Goal: Task Accomplishment & Management: Use online tool/utility

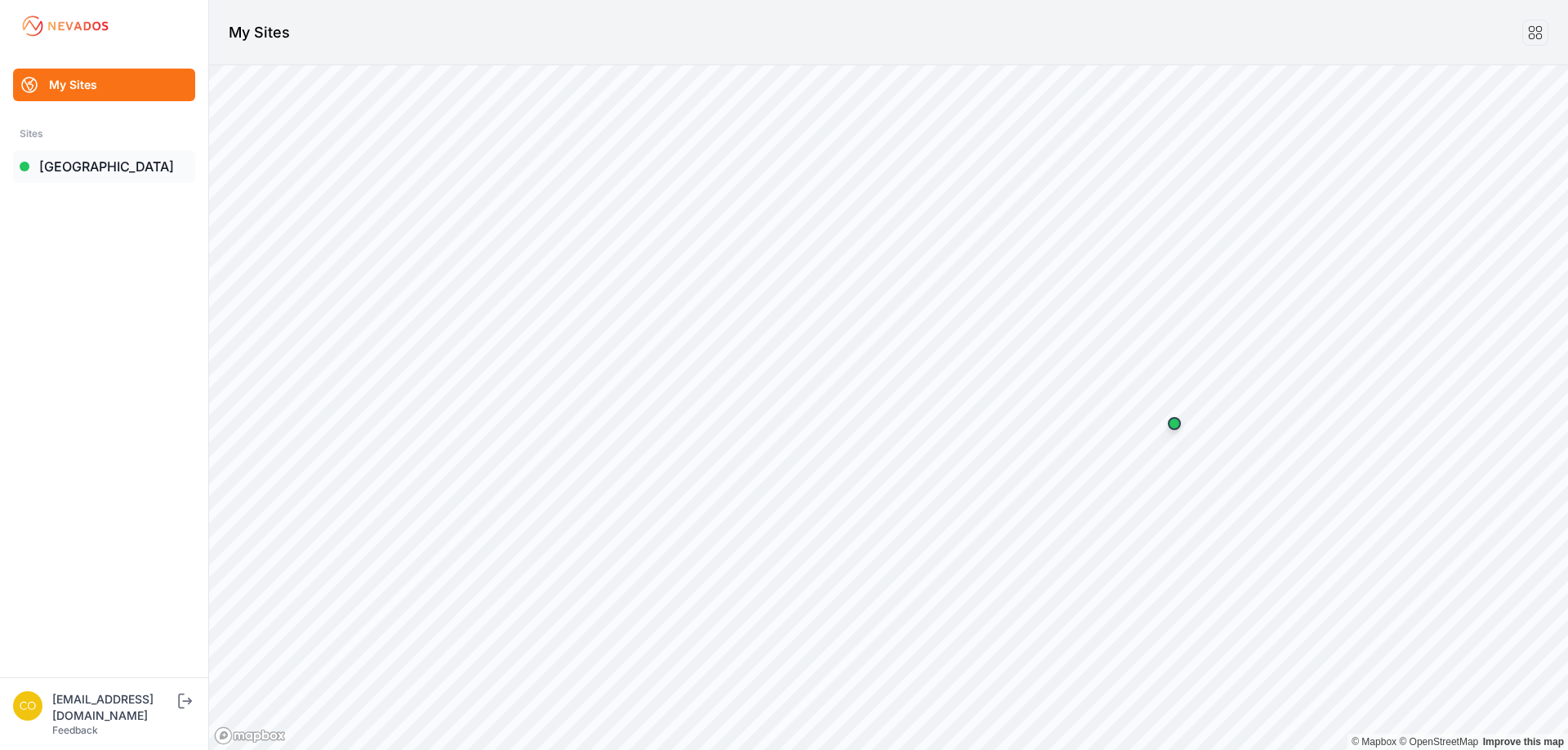
click at [98, 169] on link "[GEOGRAPHIC_DATA]" at bounding box center [103, 166] width 182 height 33
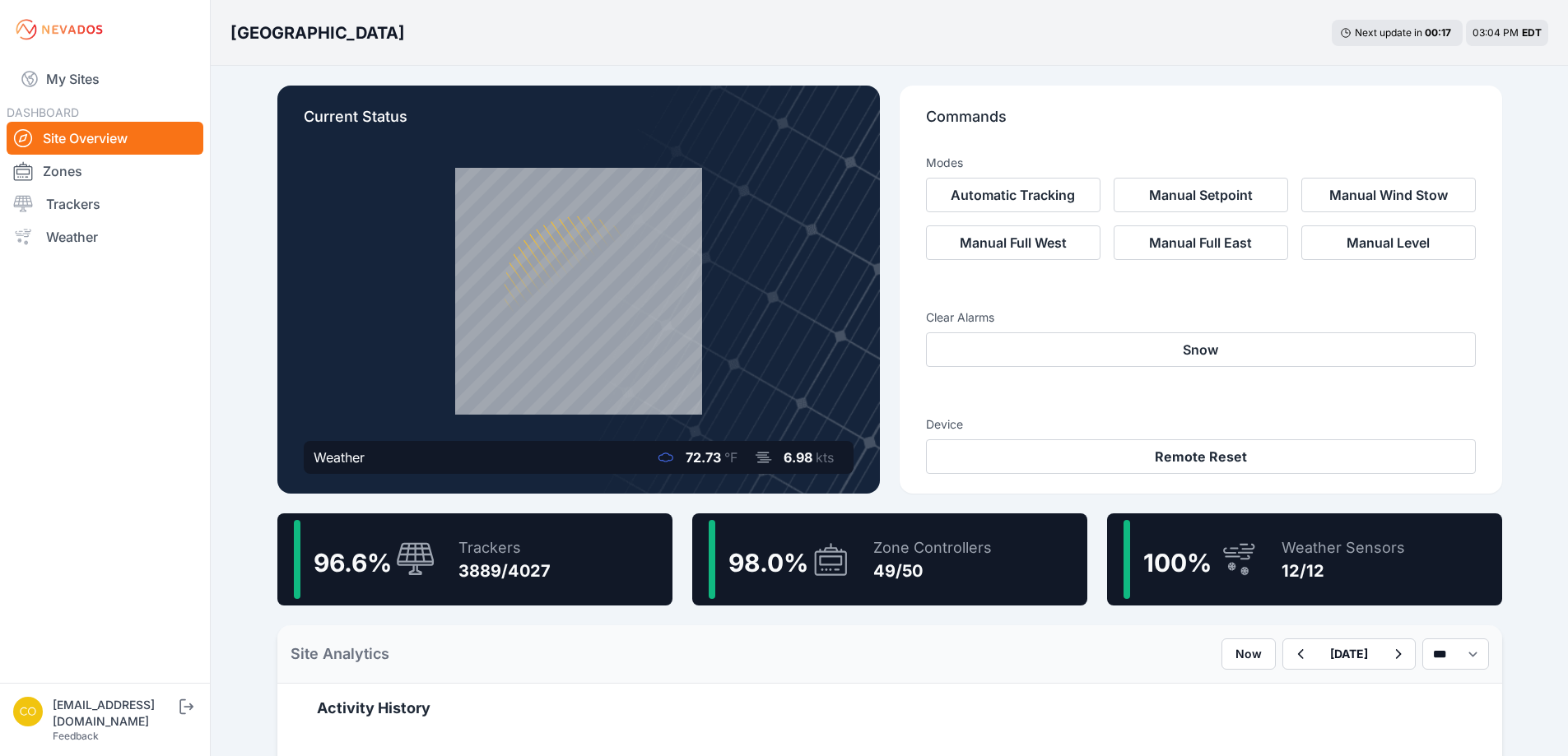
click at [1069, 109] on p "Commands" at bounding box center [1200, 122] width 550 height 36
click at [87, 201] on link "Trackers" at bounding box center [105, 204] width 197 height 33
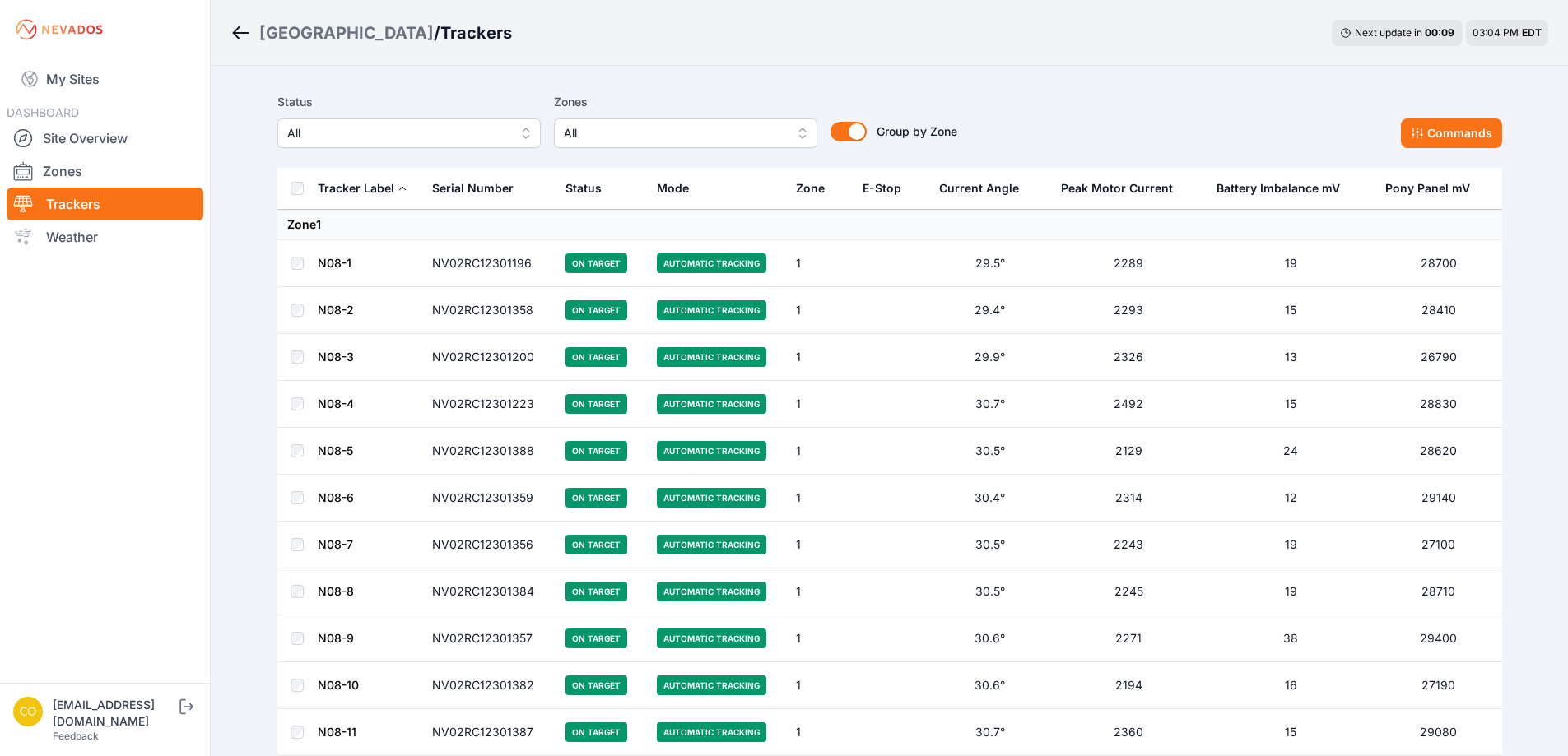
click at [613, 129] on span "All" at bounding box center [674, 133] width 221 height 19
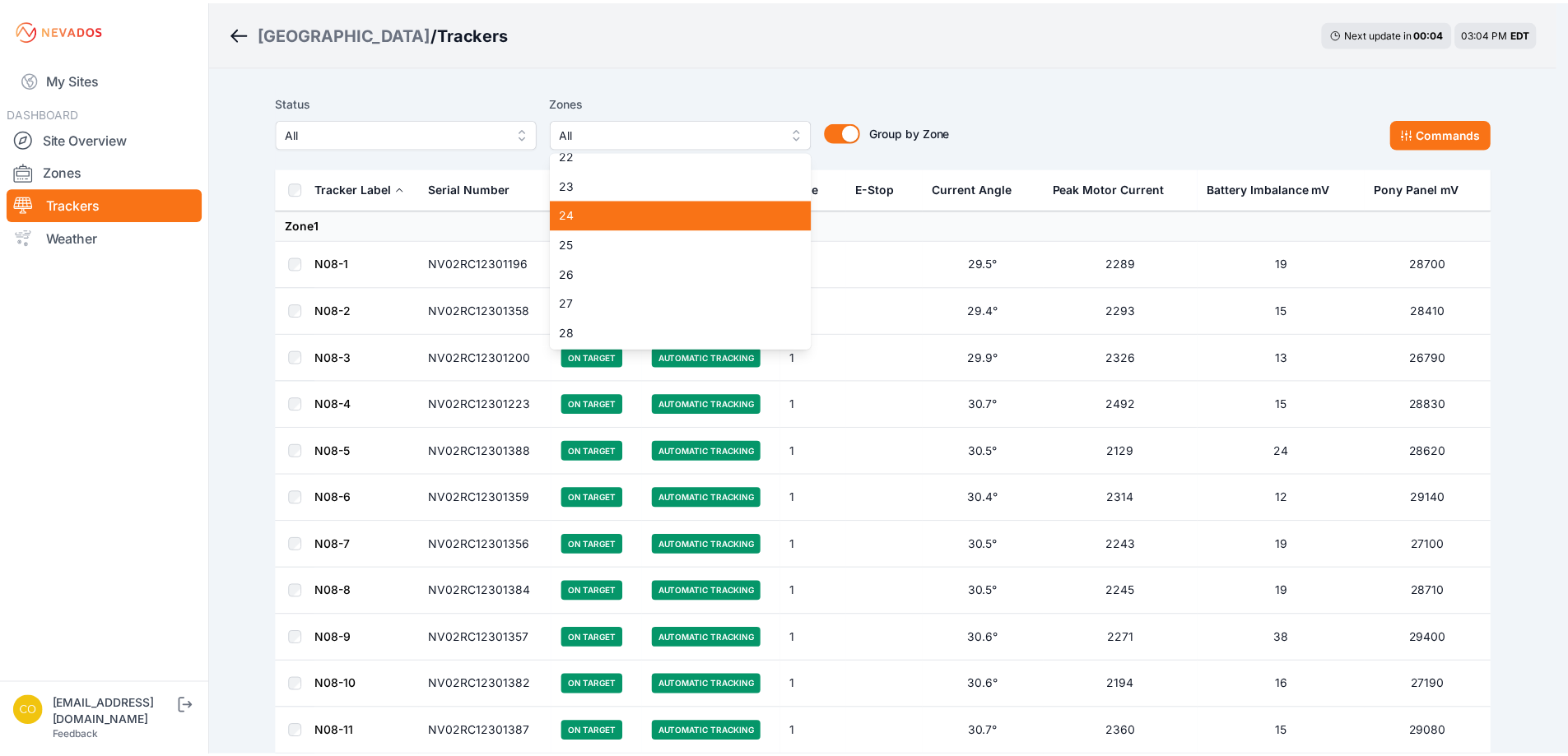
scroll to position [576, 0]
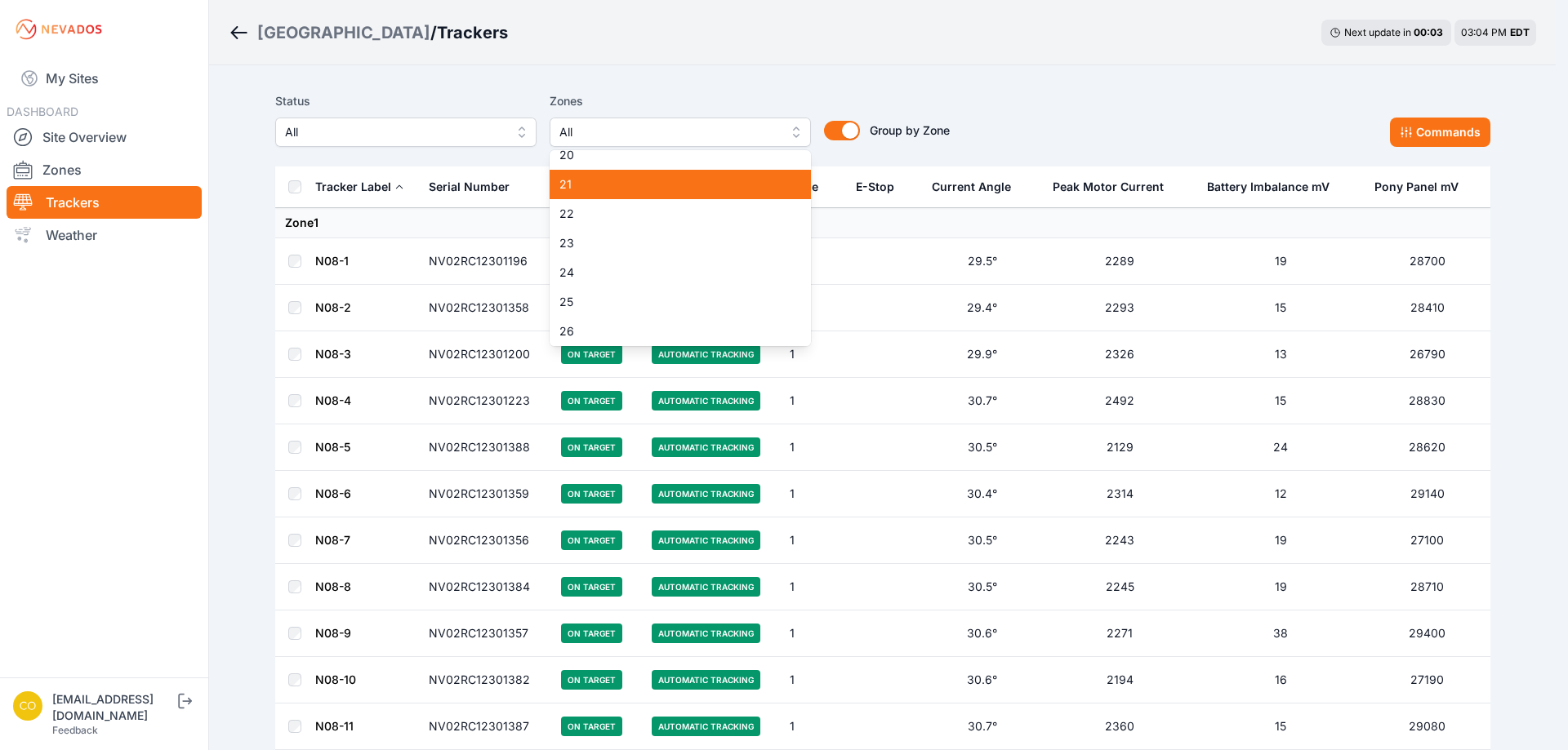
click at [637, 191] on span "21" at bounding box center [670, 185] width 222 height 16
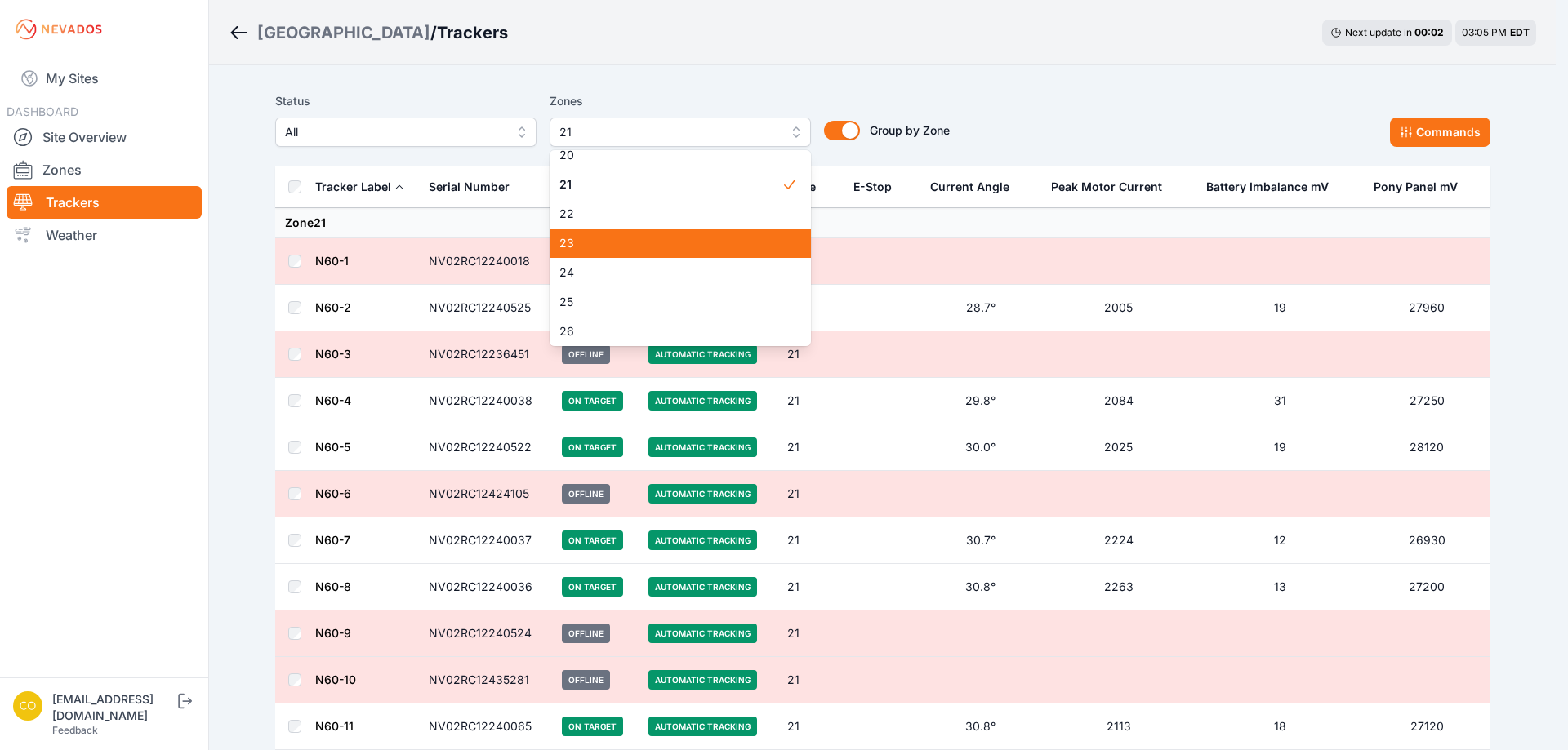
click at [584, 244] on span "23" at bounding box center [670, 243] width 222 height 16
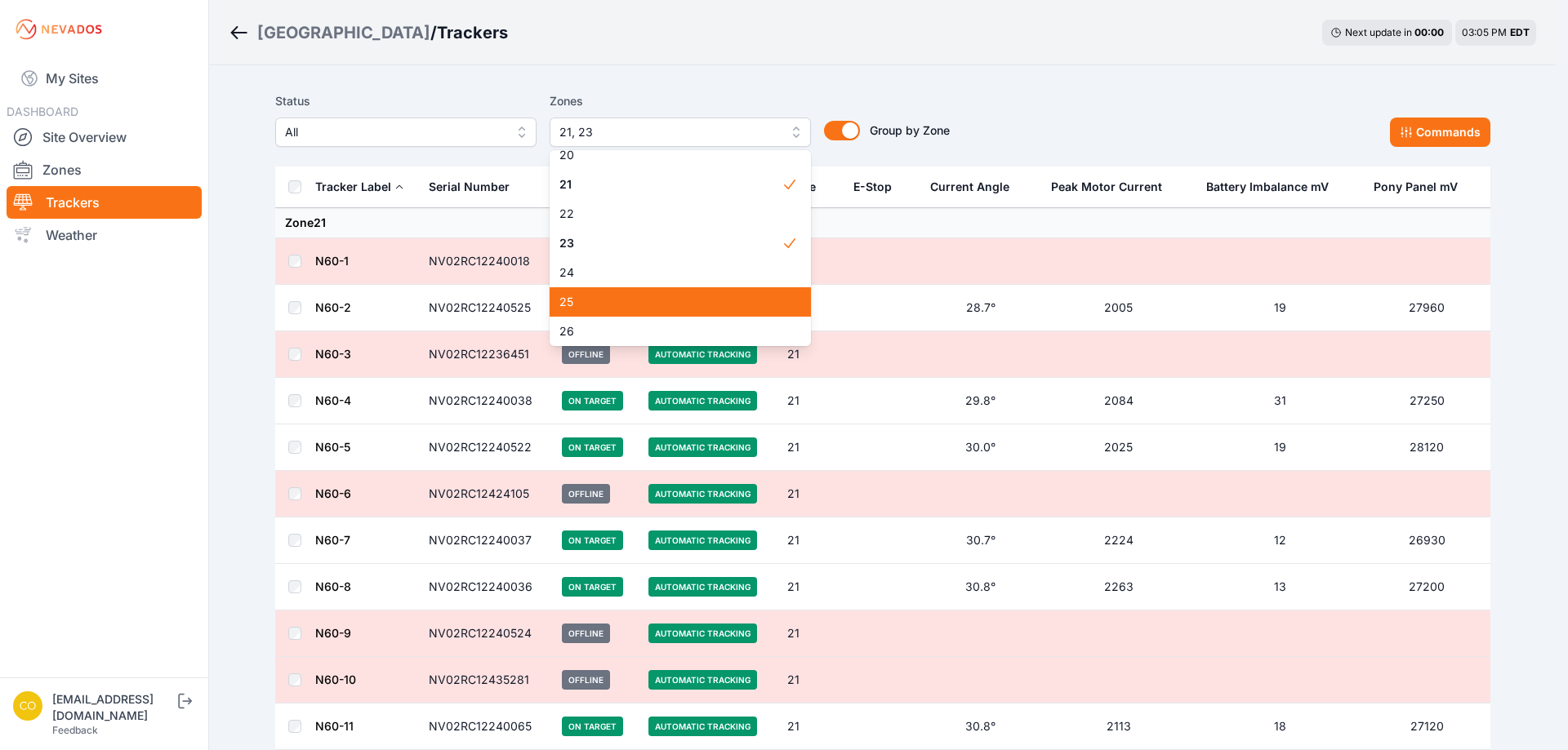
click at [586, 297] on span "25" at bounding box center [670, 302] width 222 height 16
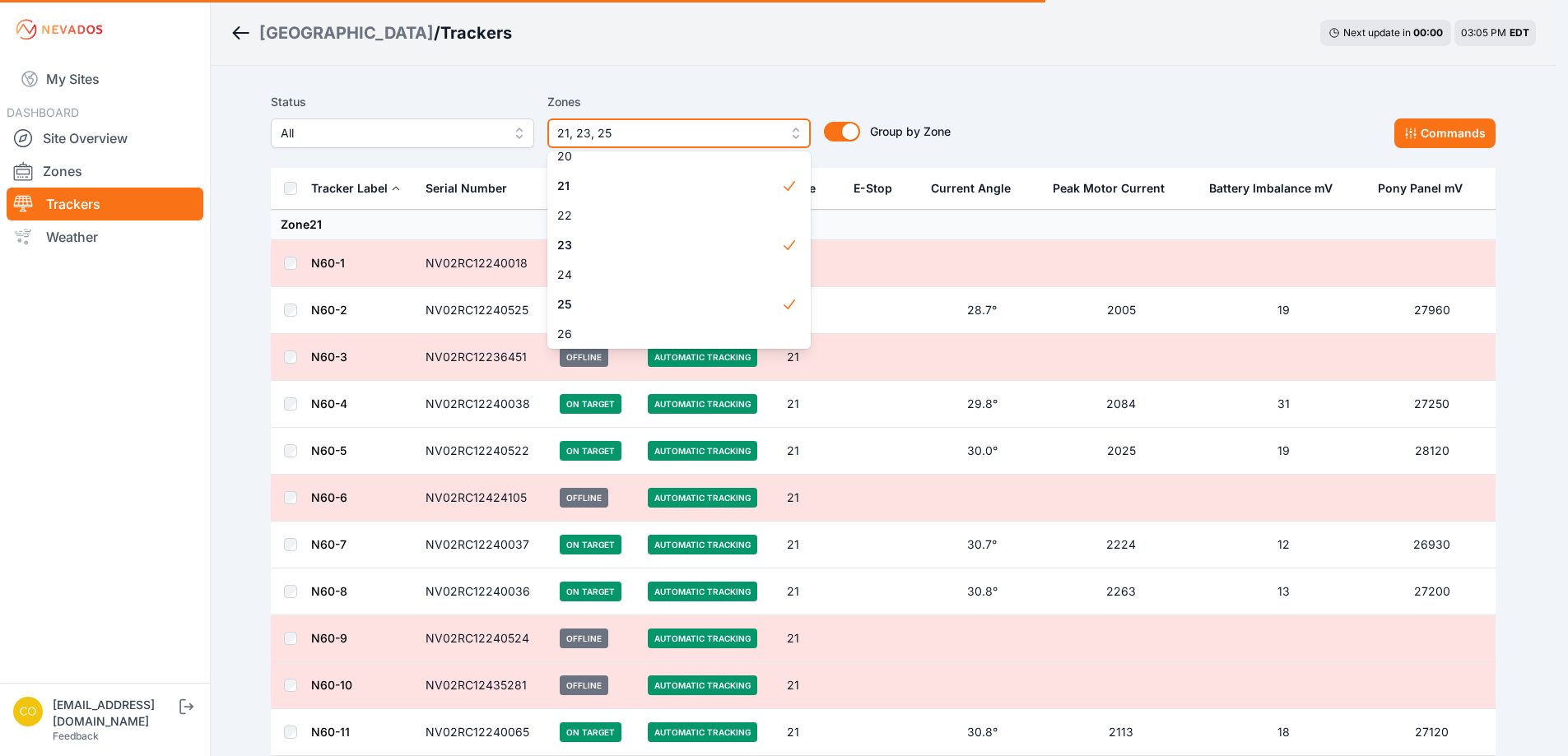
click at [778, 135] on span "21, 23, 25" at bounding box center [668, 133] width 221 height 19
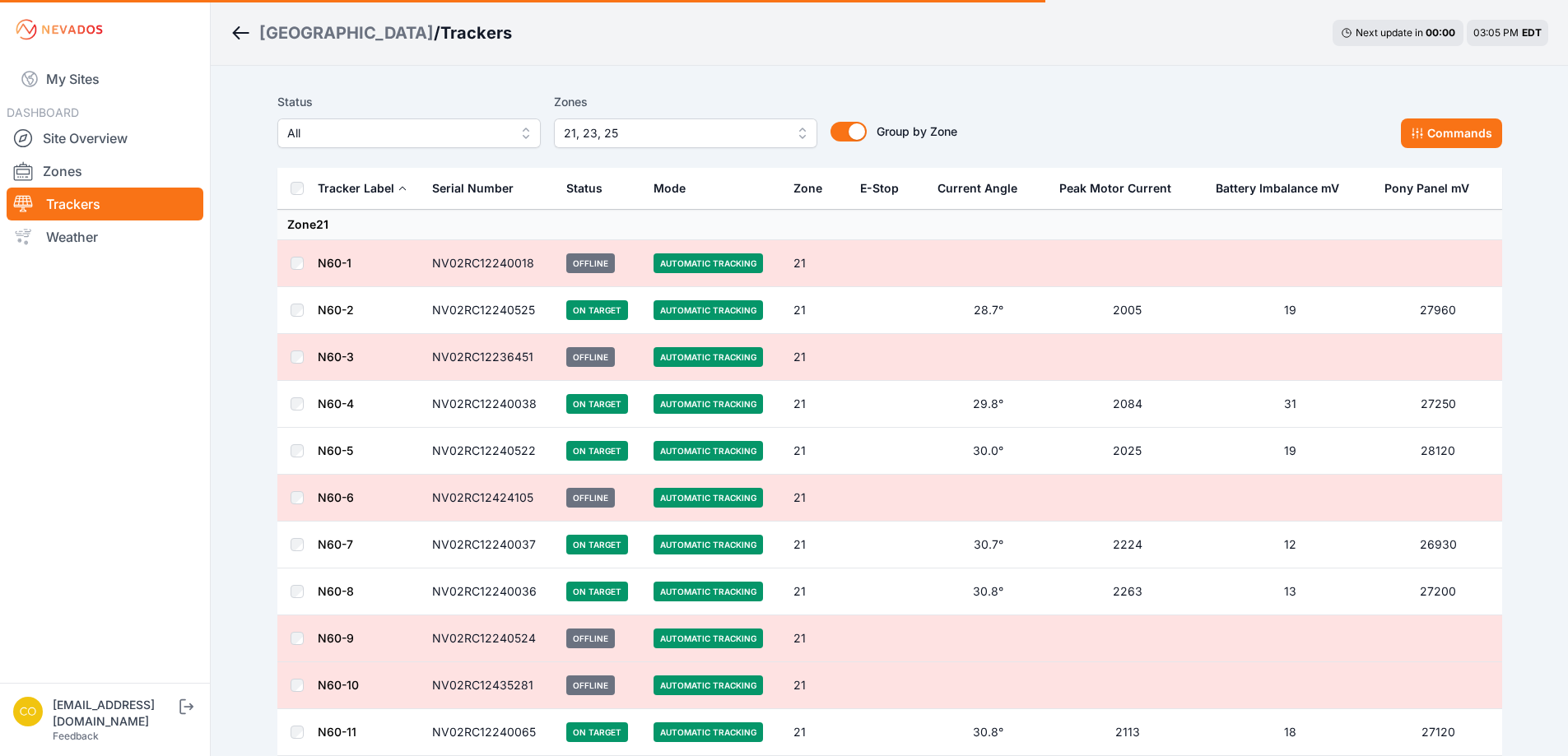
click at [779, 95] on label "Zones" at bounding box center [685, 101] width 263 height 19
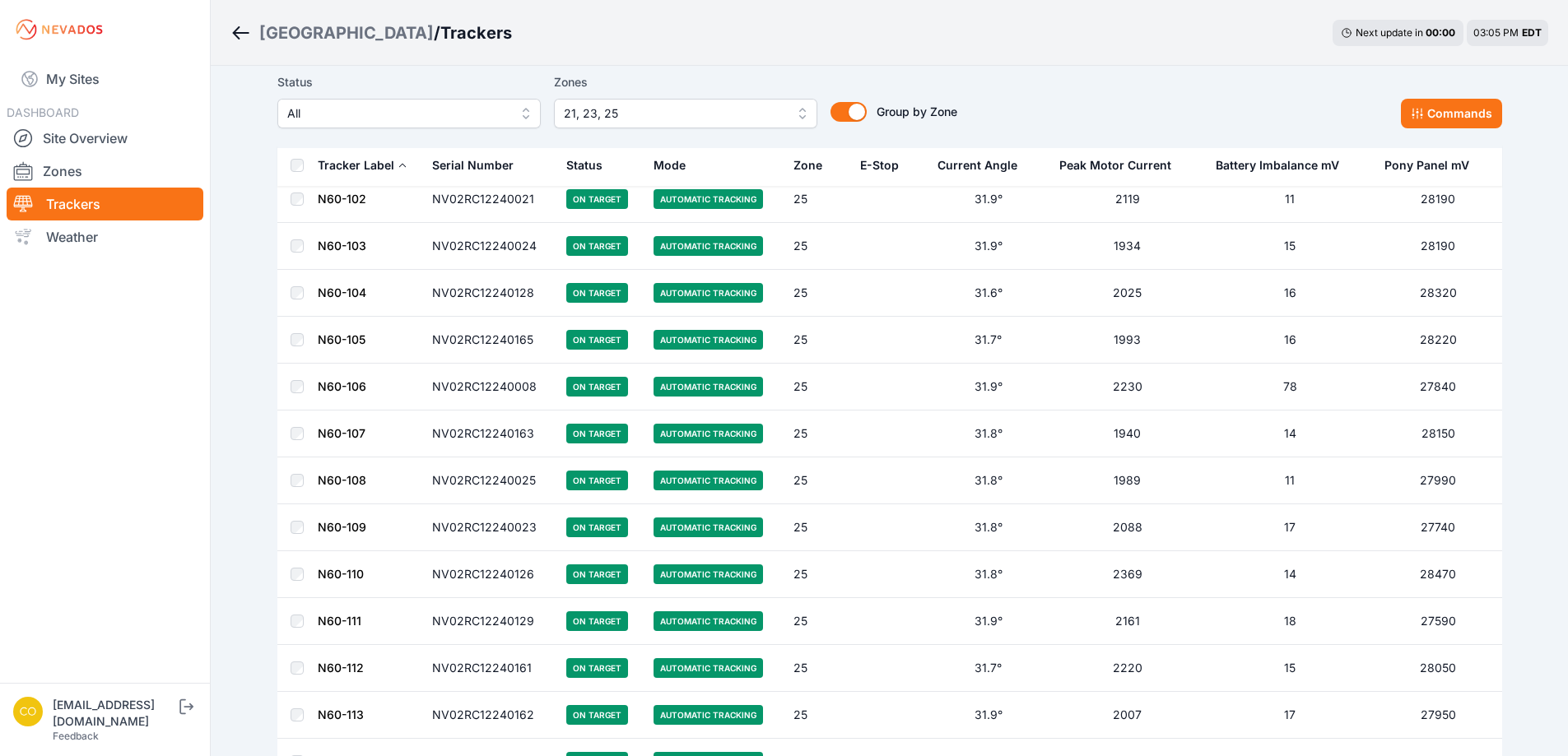
scroll to position [9115, 0]
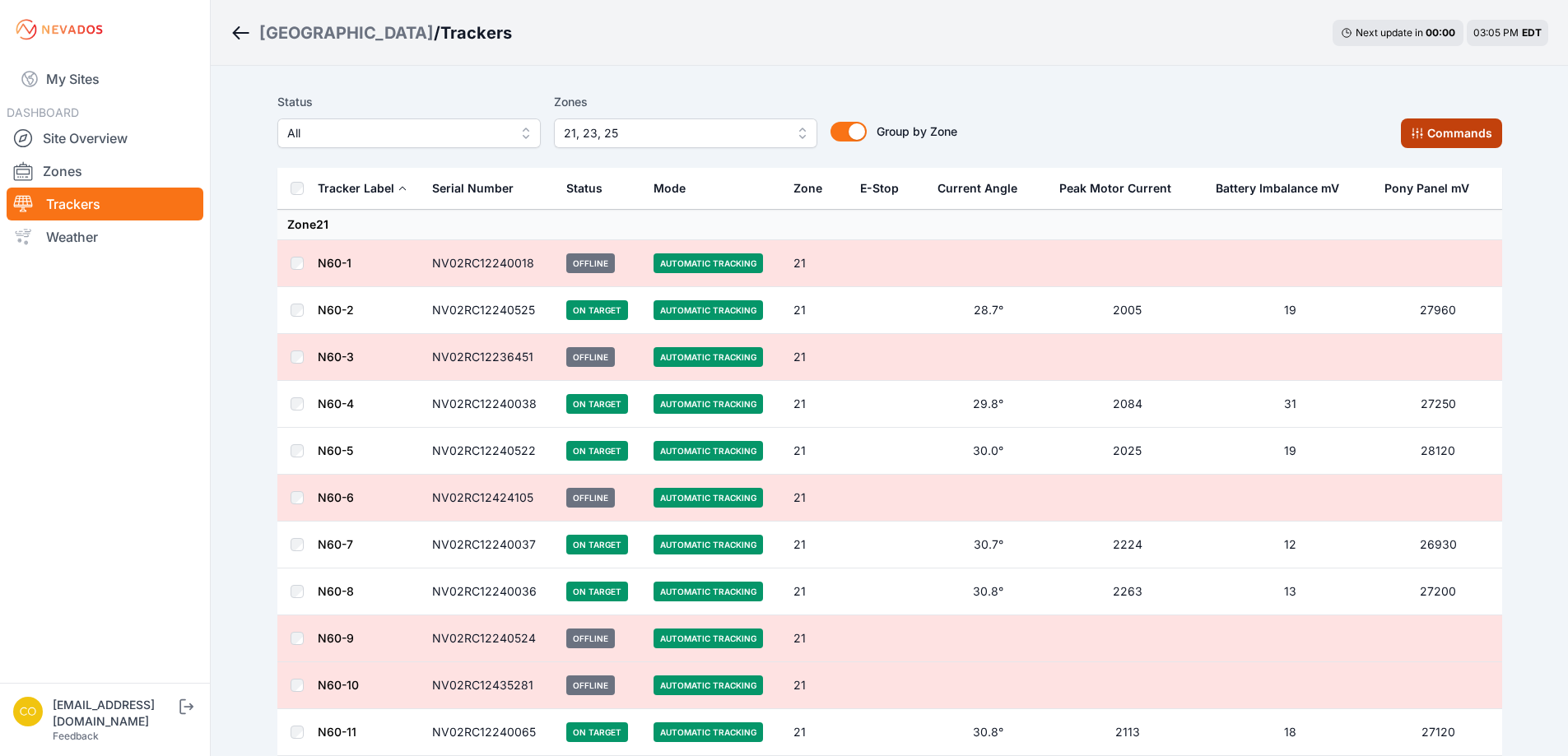
click at [1446, 132] on button "Commands" at bounding box center [1451, 134] width 101 height 29
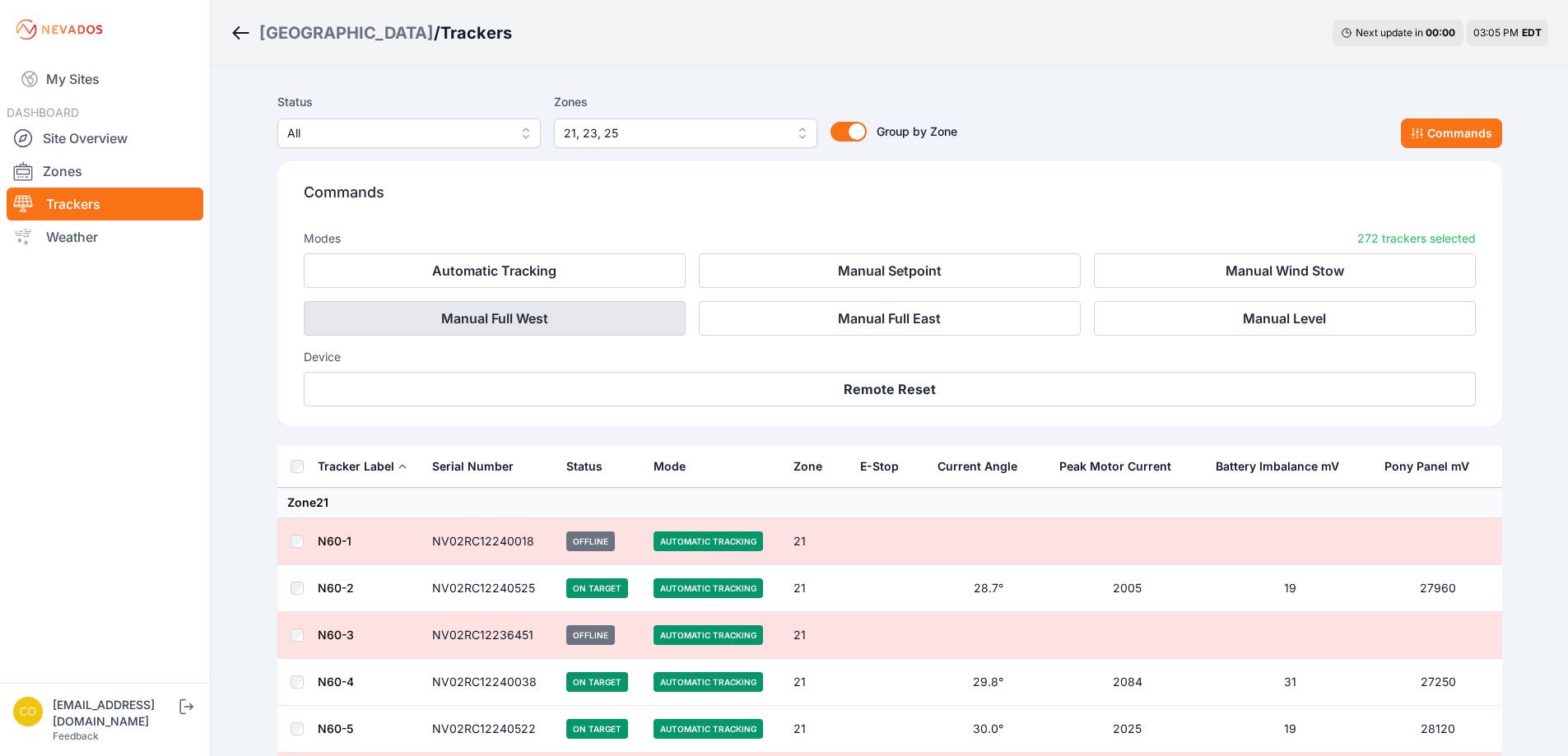
click at [669, 314] on button "Manual Full West" at bounding box center [494, 319] width 382 height 35
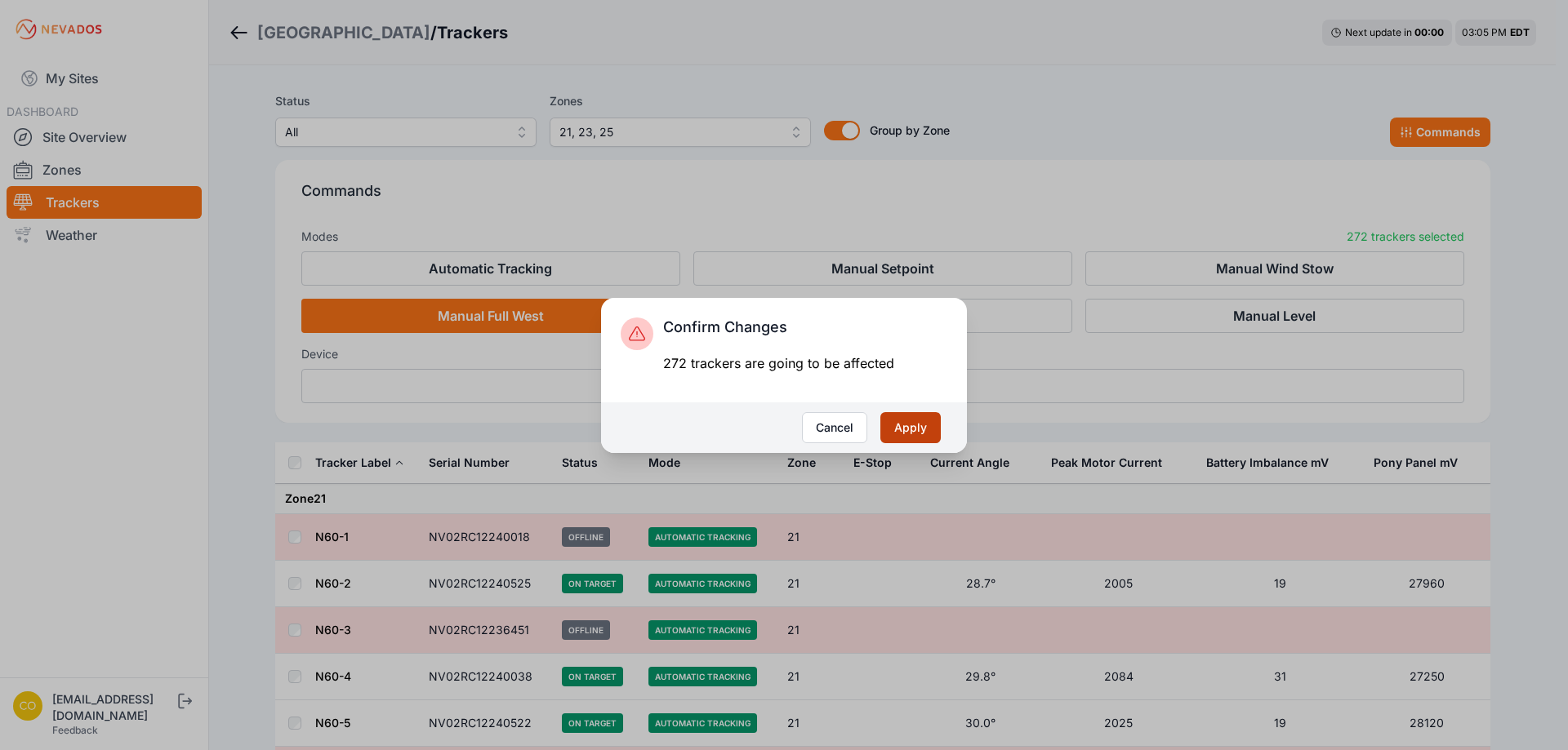
click at [917, 426] on button "Apply" at bounding box center [910, 428] width 60 height 31
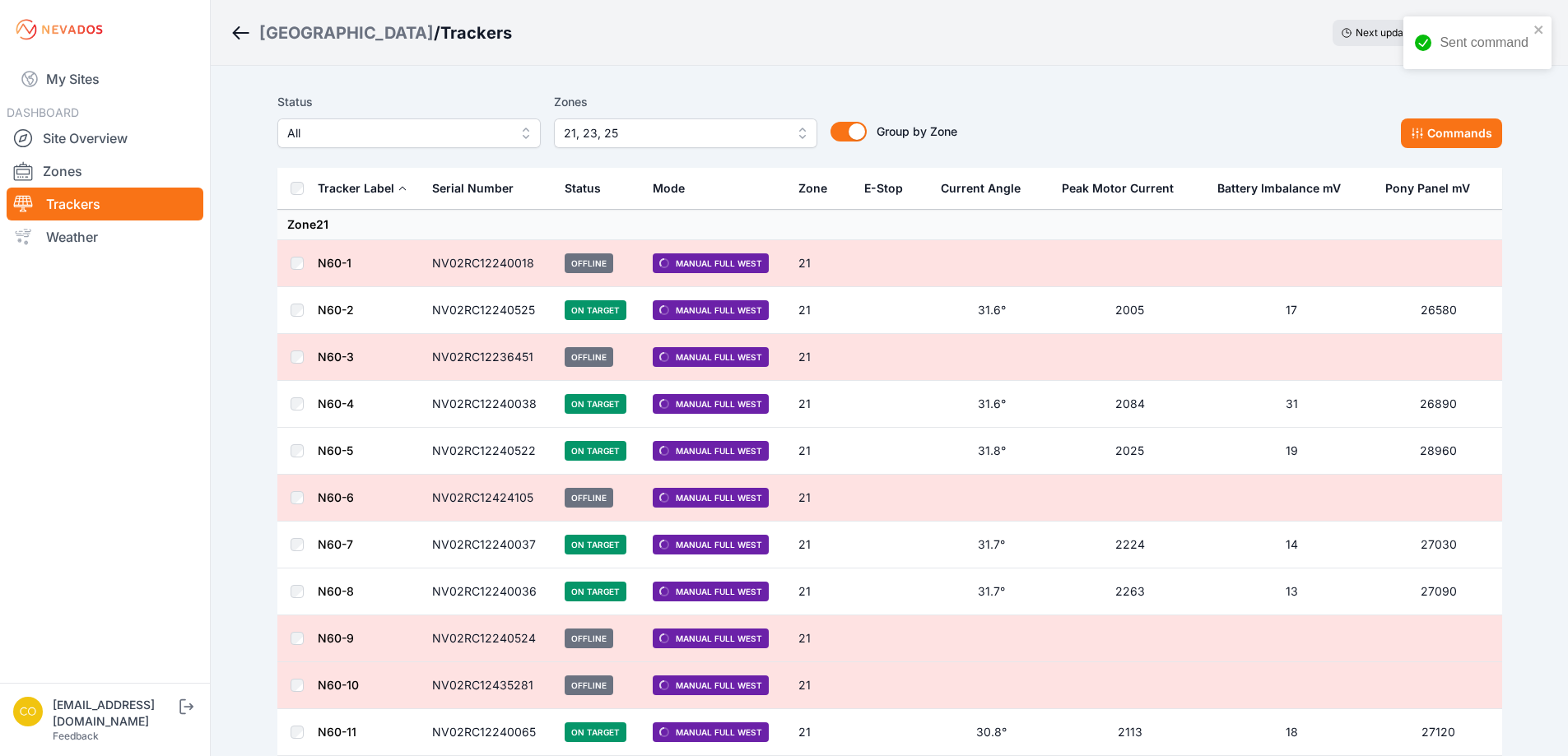
click at [609, 145] on button "21, 23, 25" at bounding box center [685, 134] width 263 height 29
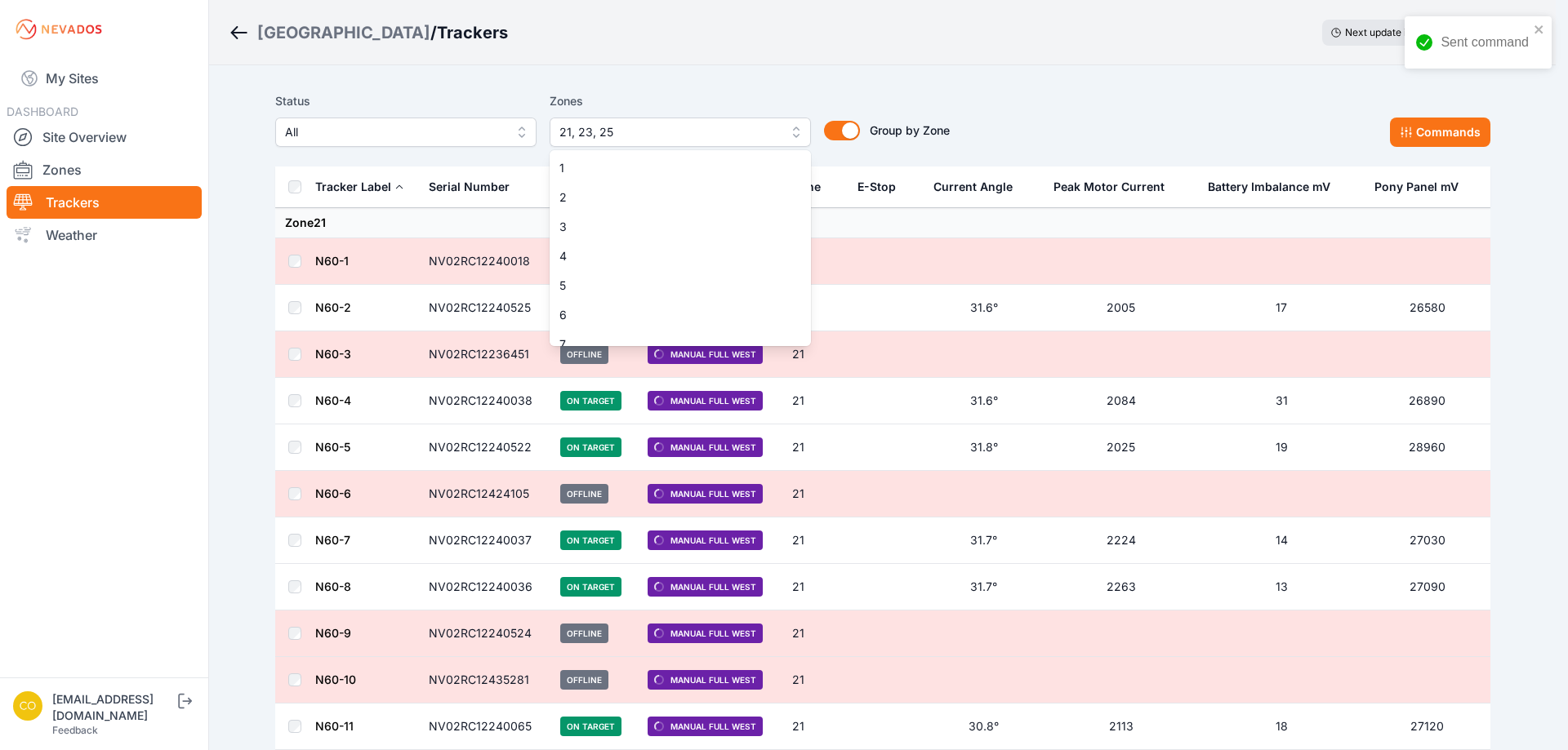
scroll to position [425, 0]
click at [619, 322] on div "21" at bounding box center [680, 332] width 261 height 29
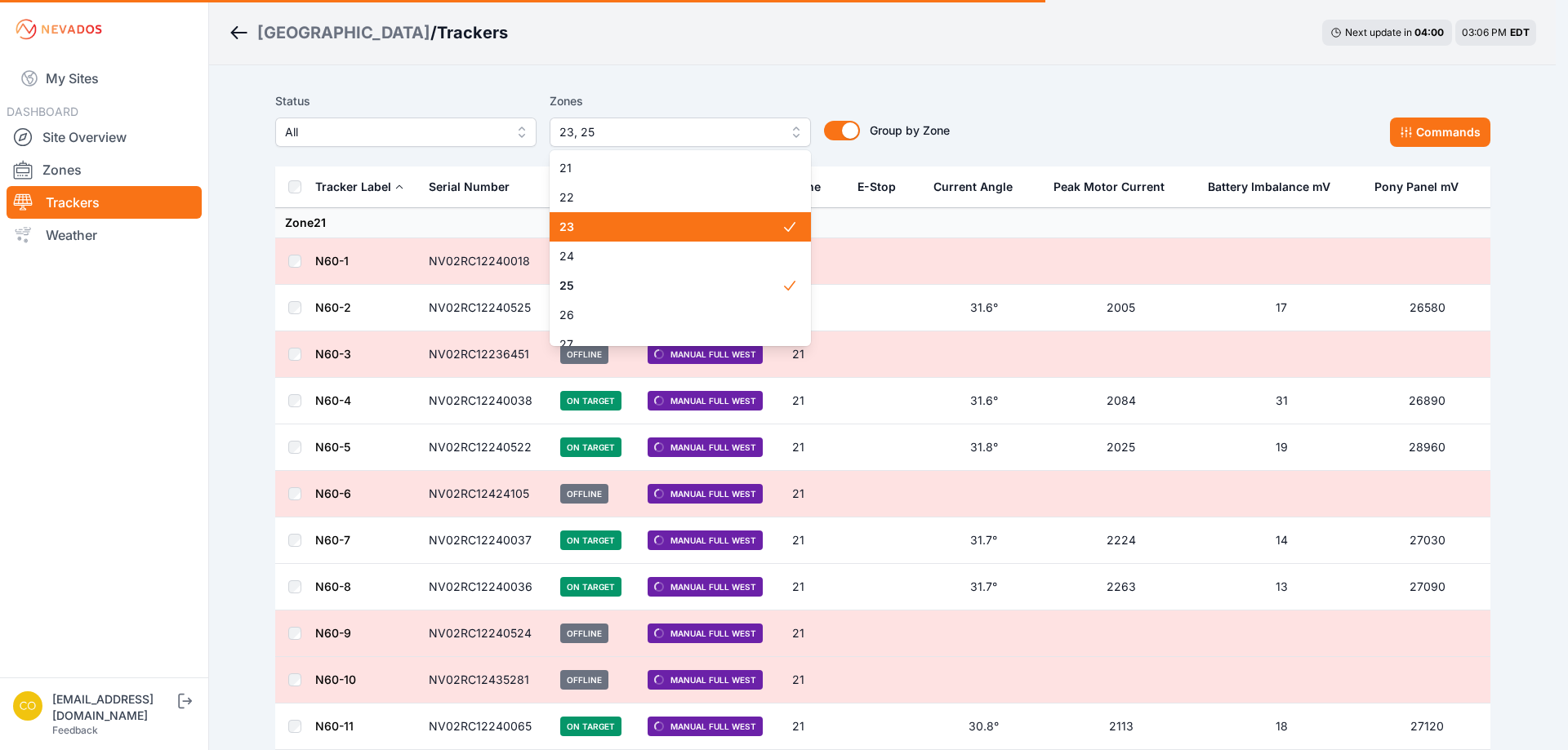
click at [665, 224] on span "23" at bounding box center [670, 227] width 222 height 16
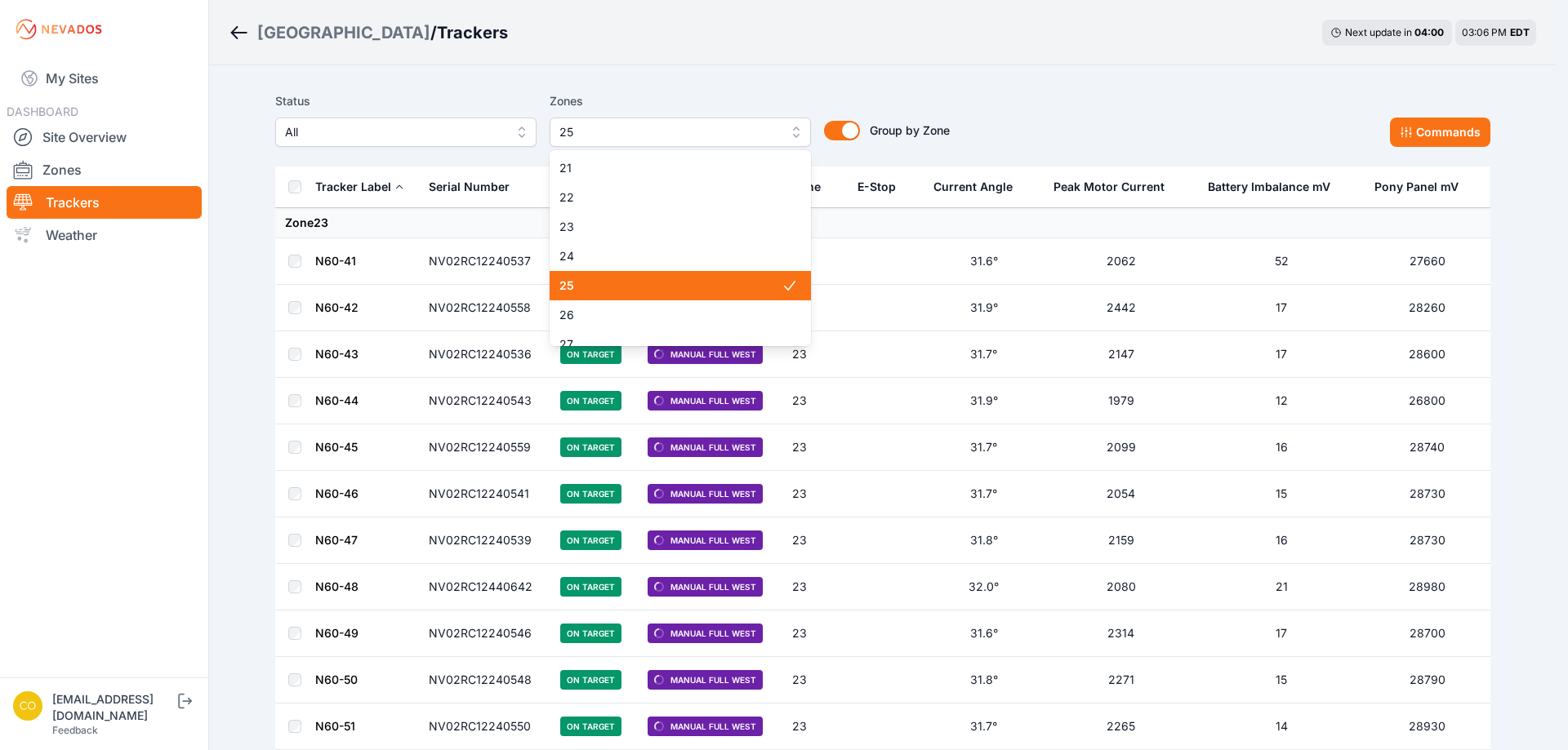
click at [641, 285] on span "25" at bounding box center [670, 286] width 222 height 16
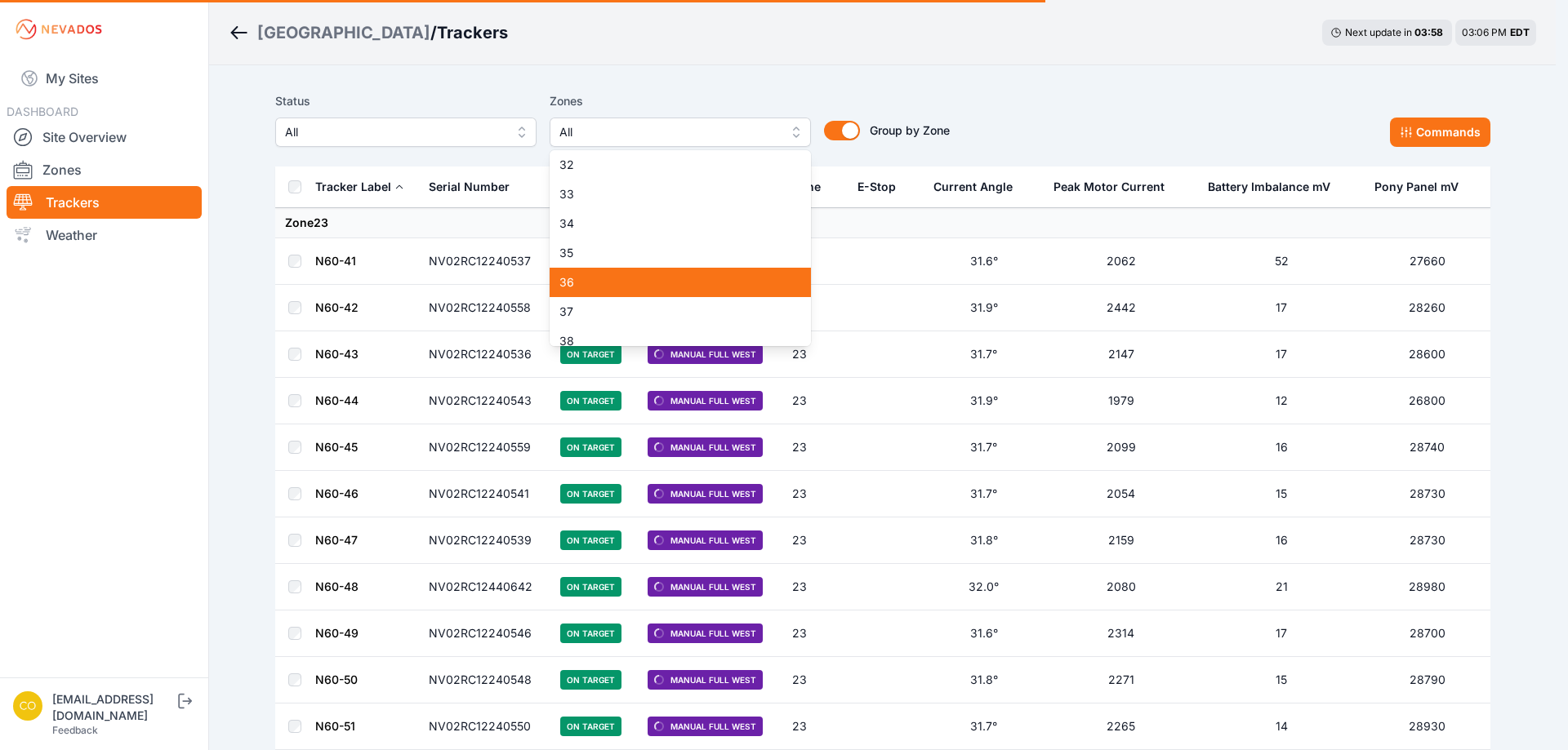
scroll to position [996, 0]
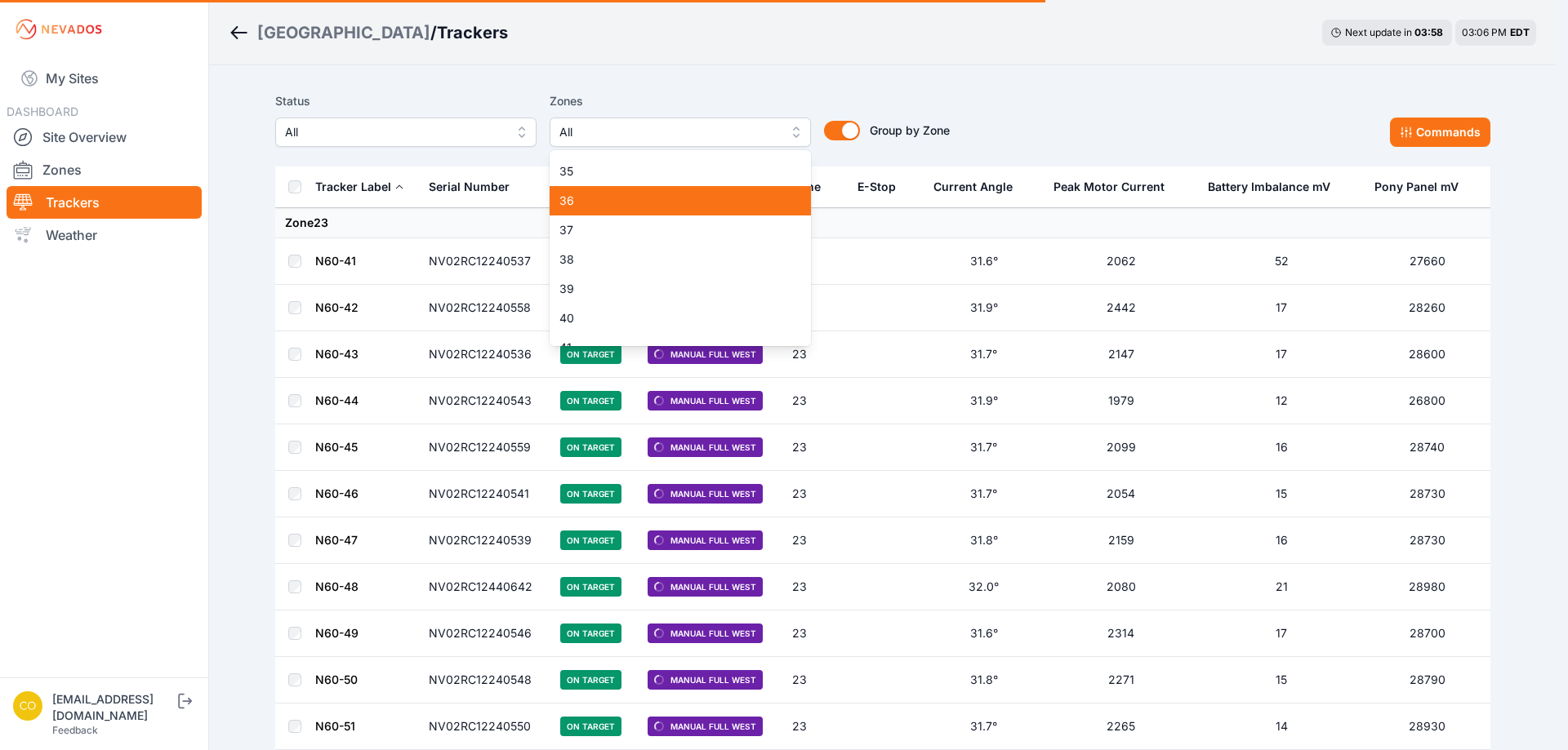
click at [604, 232] on span "37" at bounding box center [670, 230] width 222 height 16
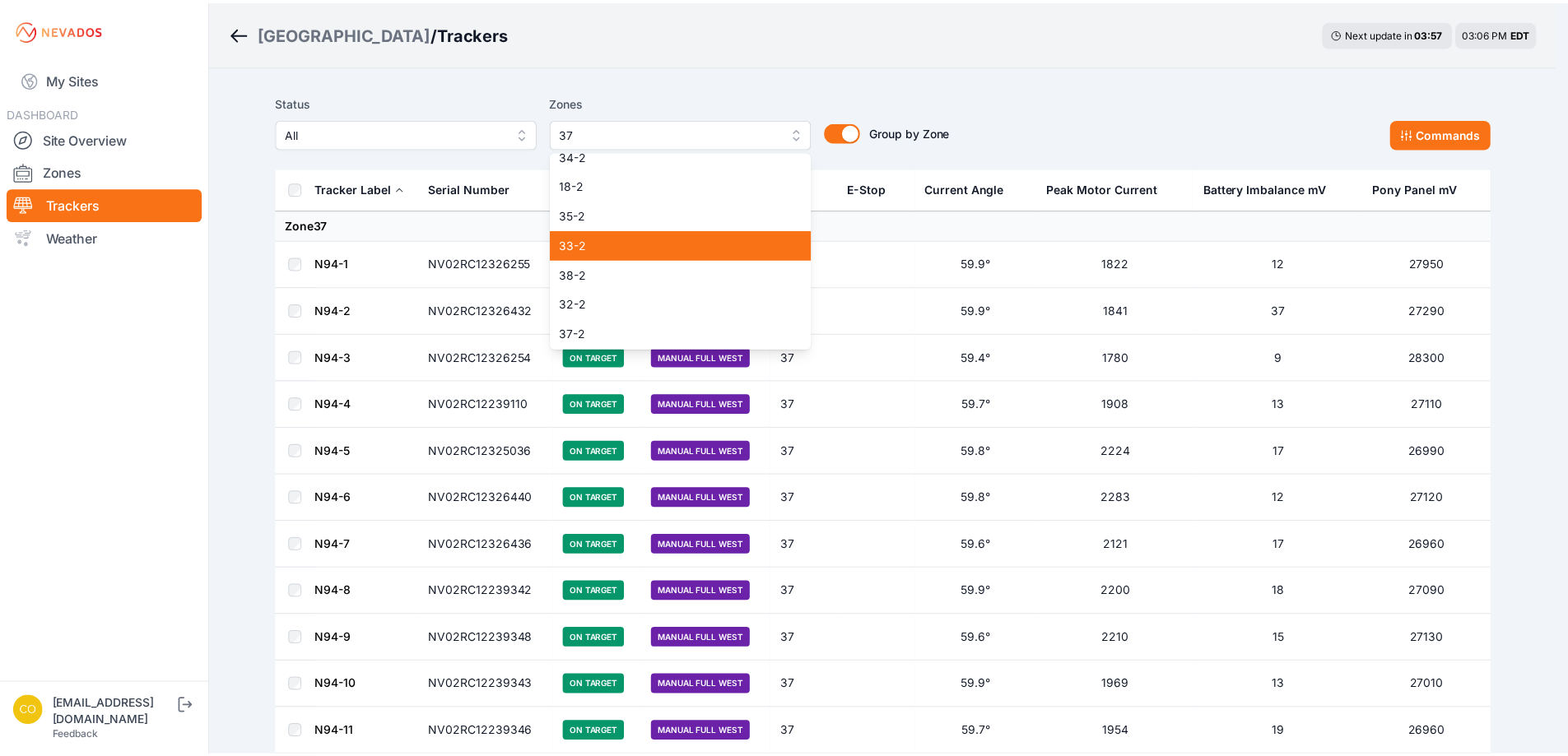
scroll to position [1290, 0]
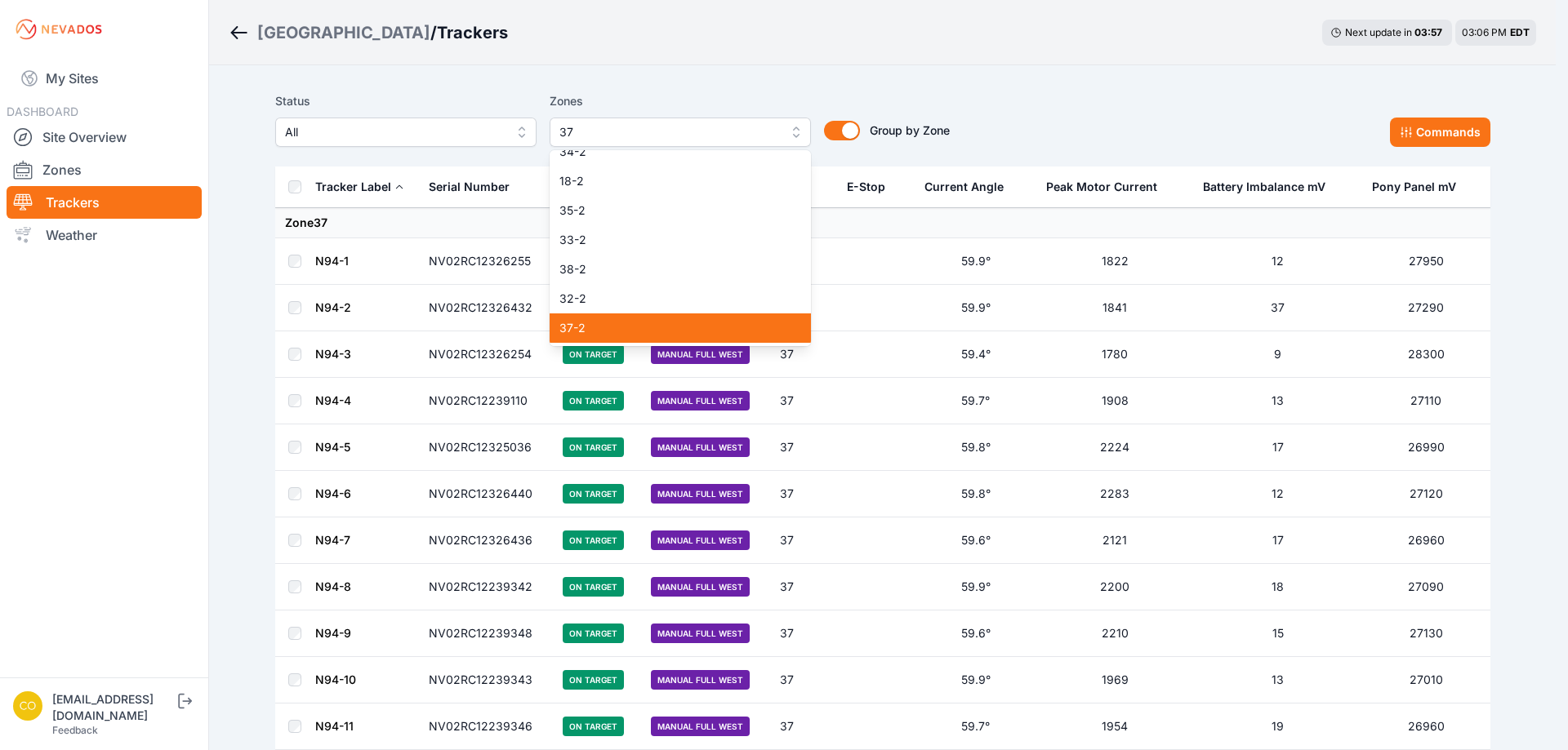
click at [622, 332] on span "37-2" at bounding box center [670, 328] width 222 height 16
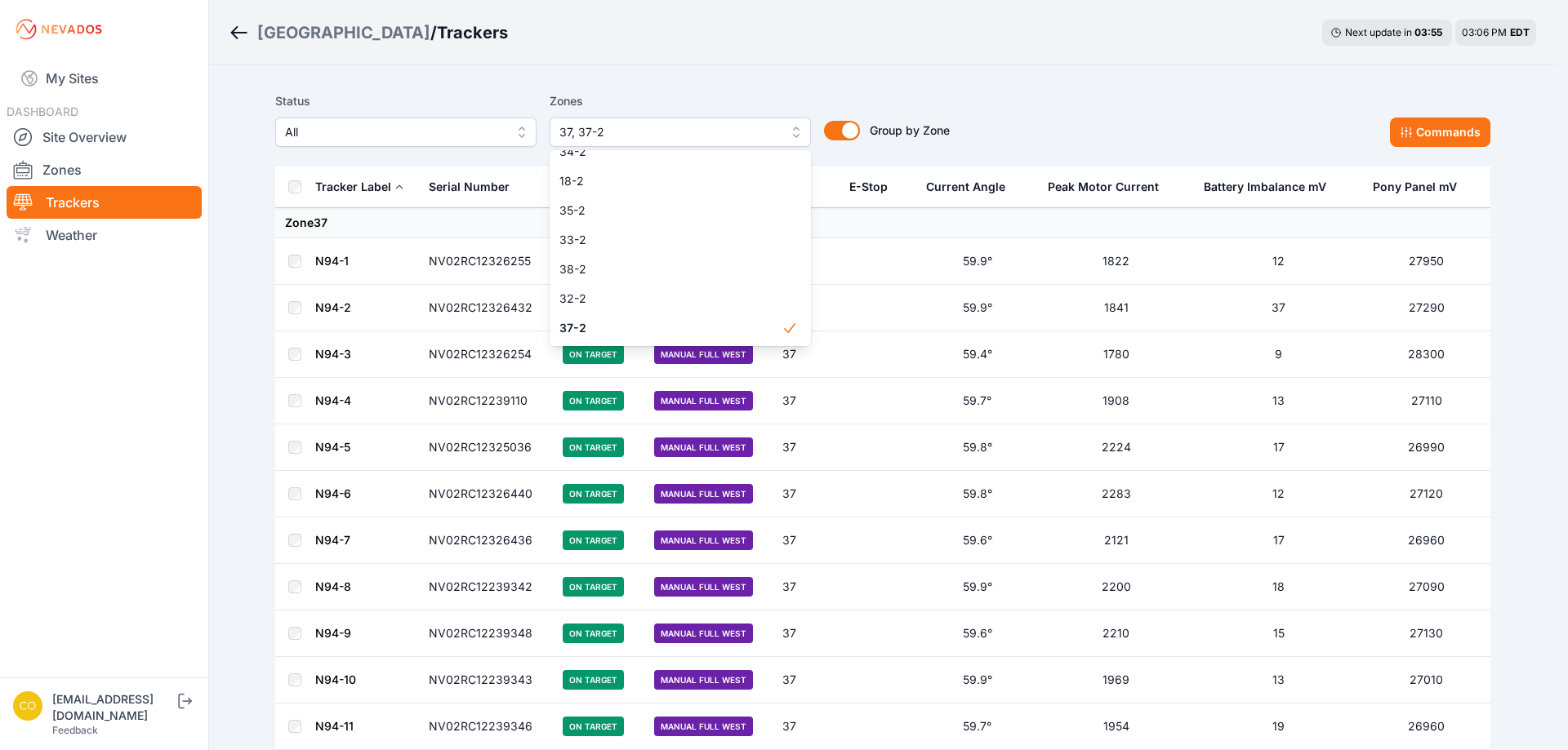
click at [1431, 129] on div "Status All Zones 37, 37-2 1 2 3 4 5 6 7 8 9 10 11 12 13 14 15 16 17 18 19 20 21…" at bounding box center [883, 119] width 1215 height 56
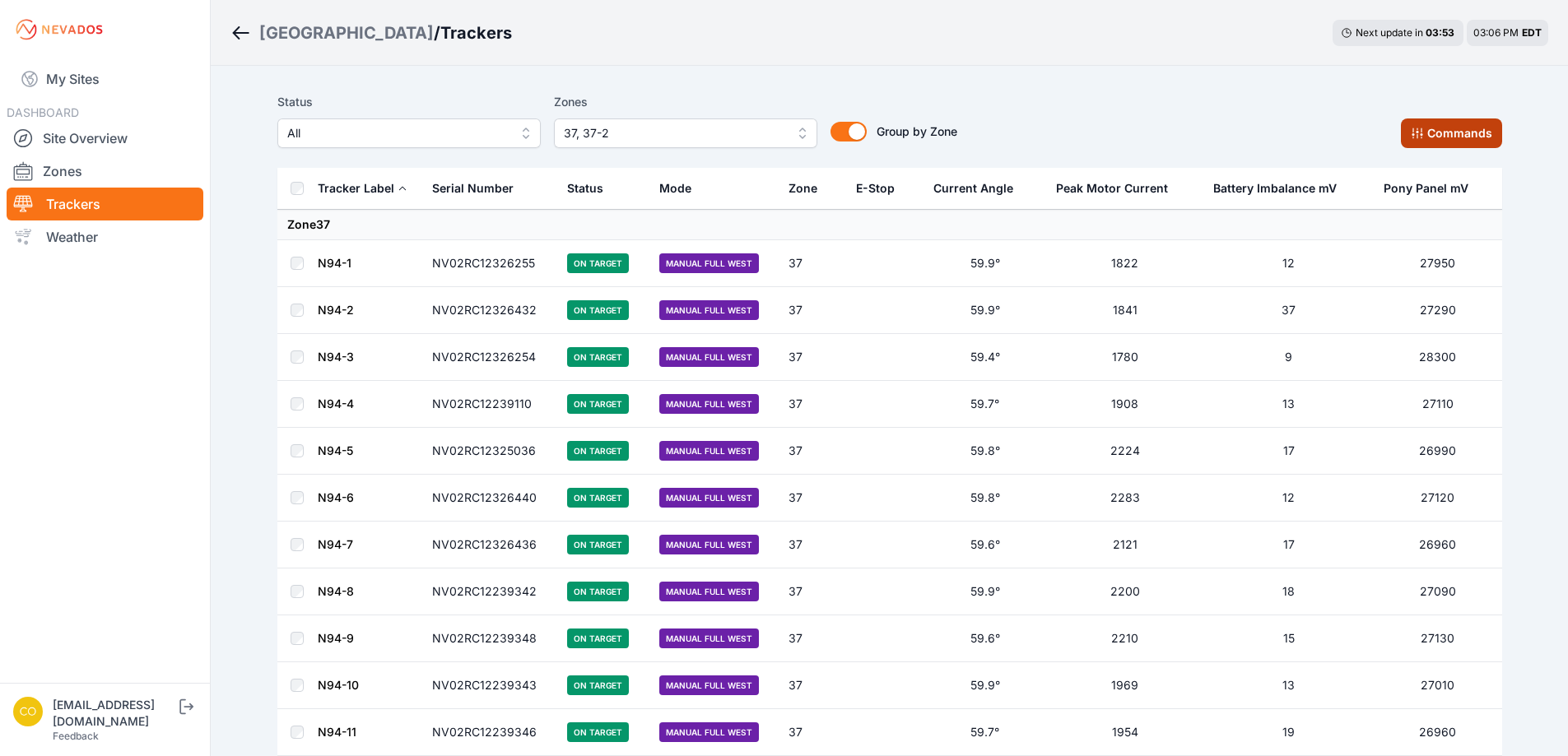
click at [1429, 122] on button "Commands" at bounding box center [1451, 134] width 101 height 29
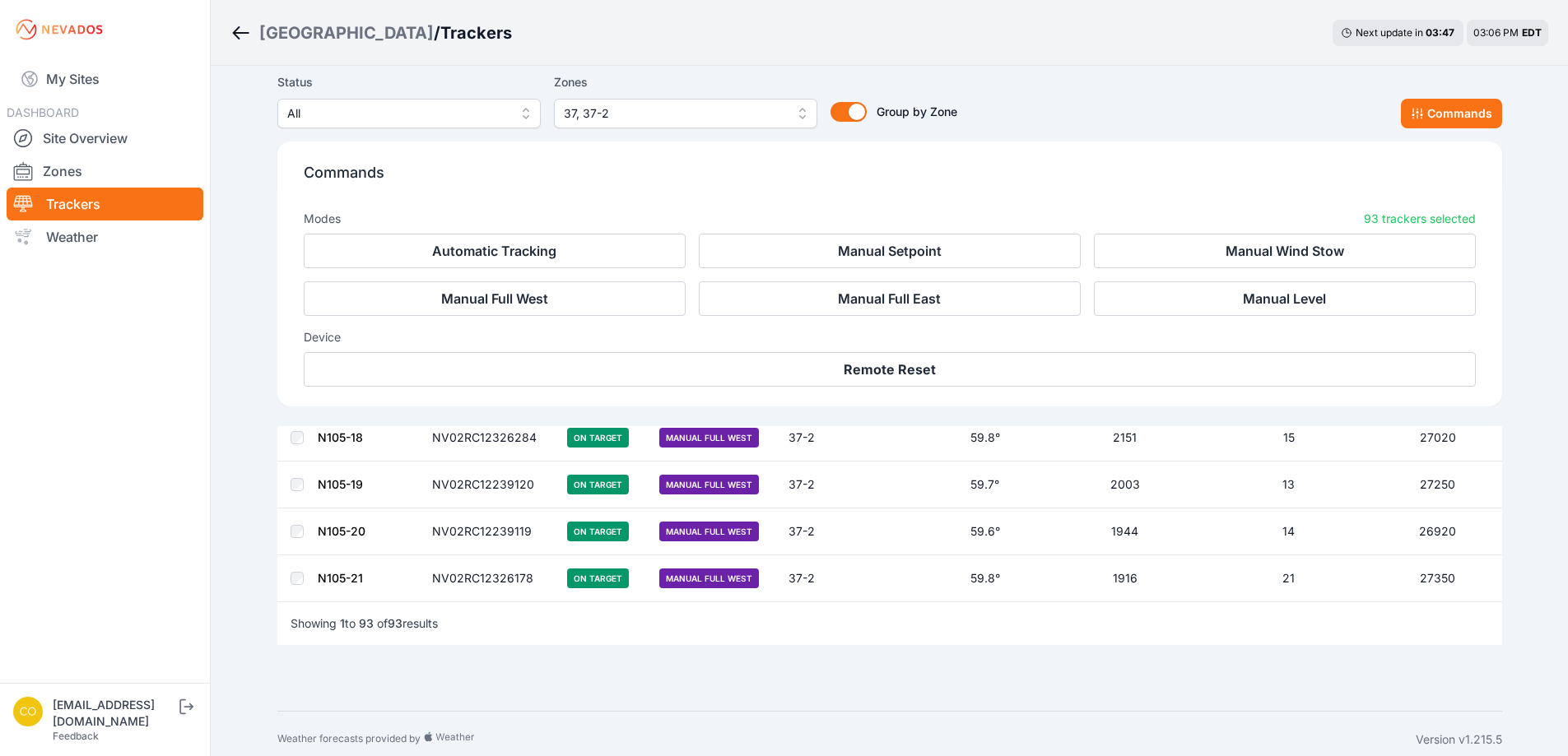
scroll to position [4321, 0]
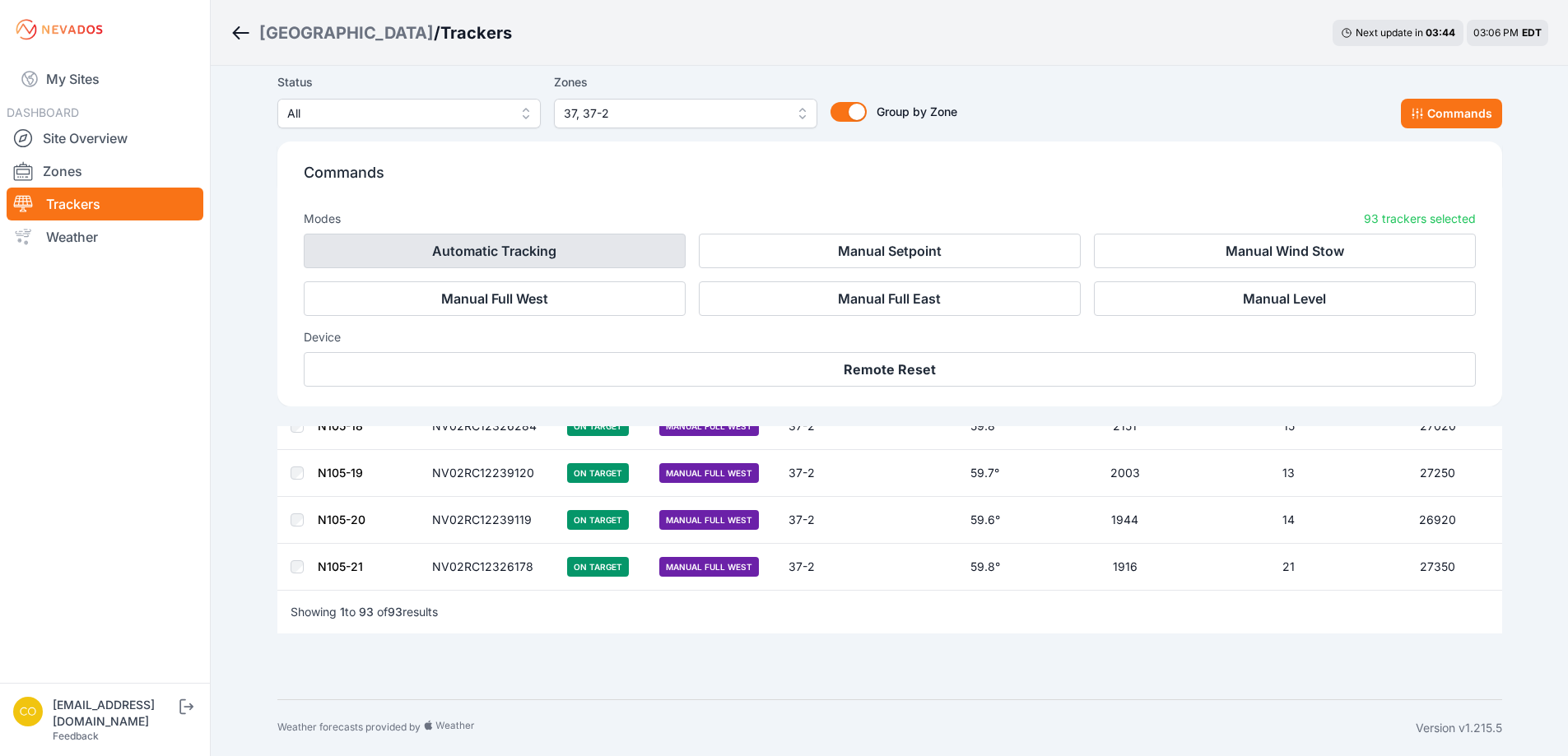
click at [611, 257] on button "Automatic Tracking" at bounding box center [494, 251] width 382 height 35
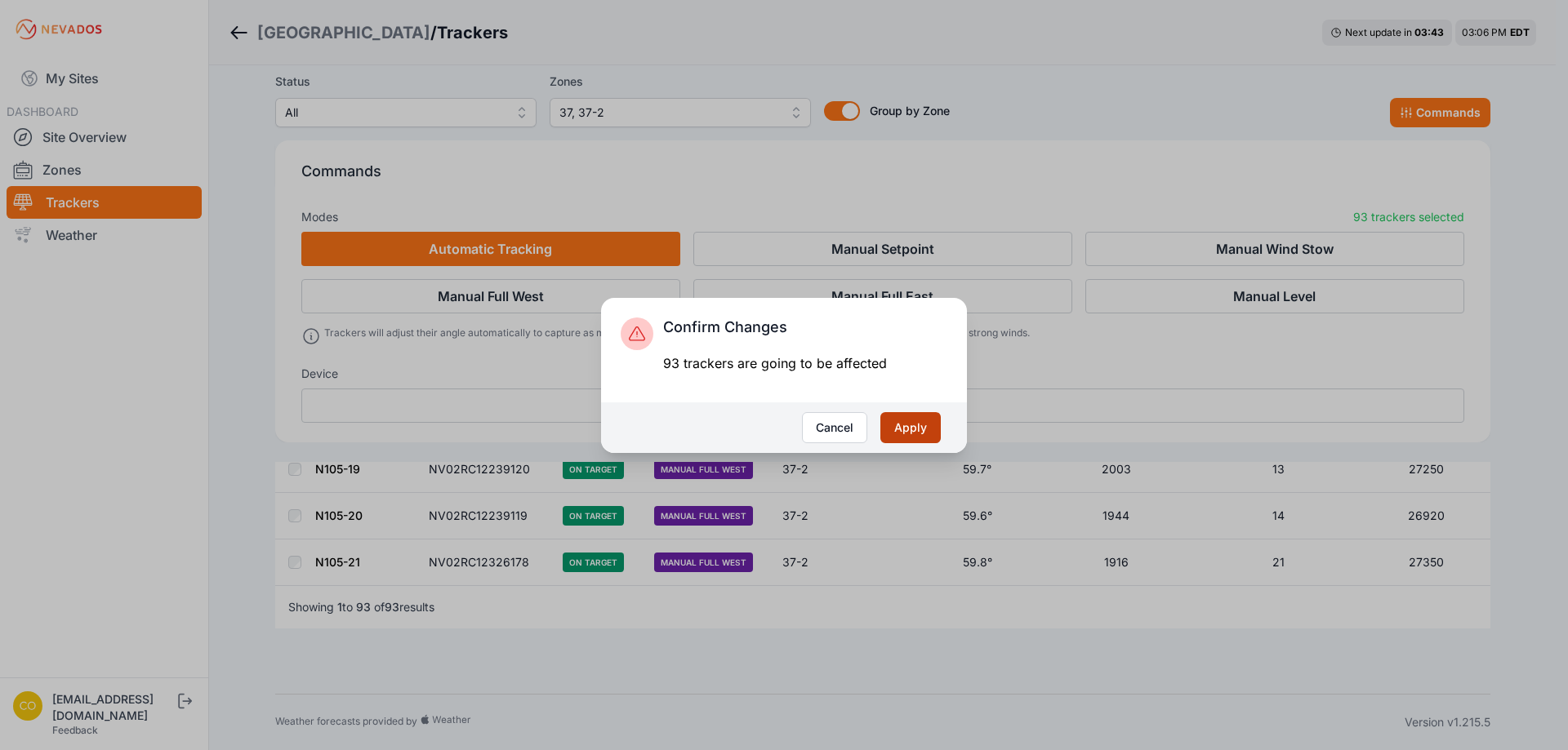
click at [917, 428] on button "Apply" at bounding box center [910, 428] width 60 height 31
